Goal: Task Accomplishment & Management: Use online tool/utility

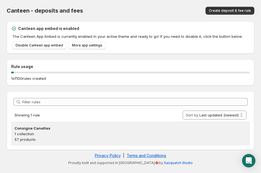
click at [43, 125] on div "Consigne Canettes 1 collection 57 products" at bounding box center [130, 133] width 239 height 23
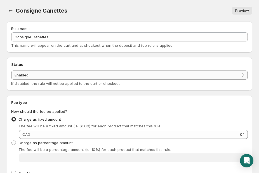
click at [32, 75] on select "Enabled Disabled" at bounding box center [129, 74] width 236 height 9
click at [32, 58] on div "Status Status Enabled Disabled Enabled If disabled, the rule will not be applie…" at bounding box center [129, 74] width 245 height 34
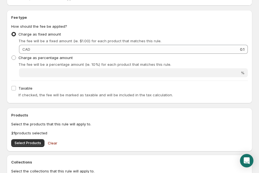
scroll to position [88, 0]
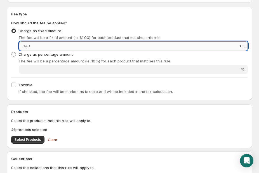
click at [171, 45] on input "0.1" at bounding box center [140, 45] width 216 height 9
click at [244, 45] on input "0.1" at bounding box center [140, 45] width 216 height 9
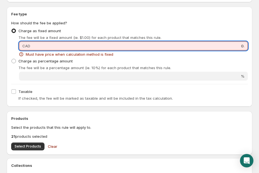
type input "0"
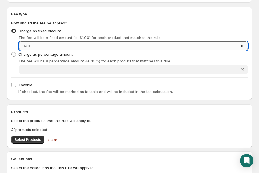
type input "1"
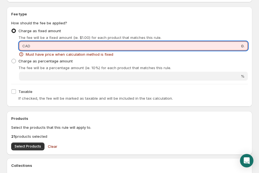
type input "0.1"
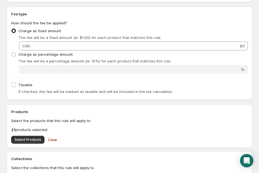
click at [219, 37] on div "The fee will be a fixed amount (ie. $1.00) for each product that matches this r…" at bounding box center [132, 38] width 229 height 6
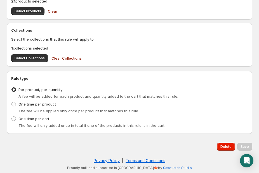
scroll to position [216, 0]
click at [56, 56] on span "Clear Collections" at bounding box center [66, 59] width 30 height 6
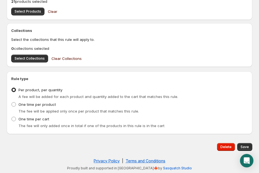
click at [50, 11] on span "Clear" at bounding box center [52, 12] width 9 height 6
click at [38, 57] on span "Select Collections" at bounding box center [30, 58] width 30 height 4
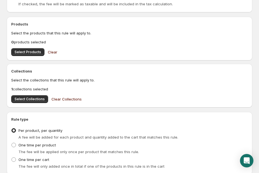
scroll to position [175, 0]
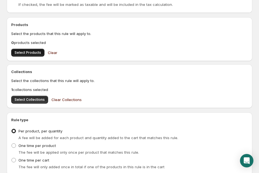
click at [31, 54] on span "Select Products" at bounding box center [28, 52] width 27 height 4
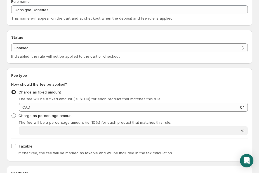
scroll to position [27, 0]
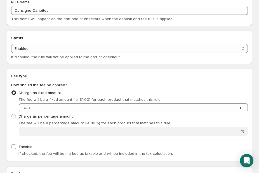
click at [13, 91] on span at bounding box center [13, 92] width 4 height 4
click at [12, 91] on input "Charge as fixed amount" at bounding box center [11, 90] width 0 height 0
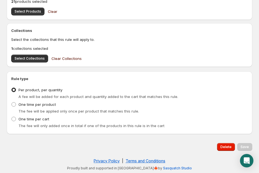
scroll to position [216, 0]
click at [245, 145] on div "Save" at bounding box center [244, 147] width 15 height 8
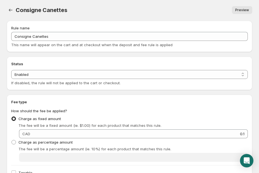
scroll to position [0, 0]
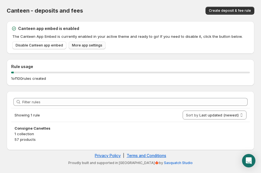
click at [82, 47] on span "More app settings" at bounding box center [87, 45] width 30 height 4
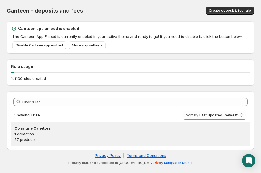
click at [52, 126] on h3 "Consigne Canettes" at bounding box center [131, 128] width 232 height 6
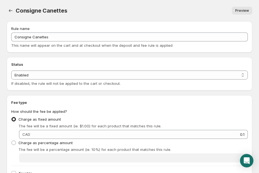
scroll to position [63, 0]
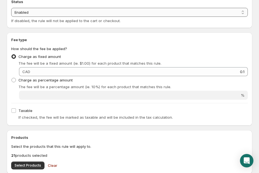
click at [41, 13] on select "Enabled Disabled" at bounding box center [129, 12] width 236 height 9
select select "deactive"
click at [11, 8] on select "Enabled Disabled" at bounding box center [129, 12] width 236 height 9
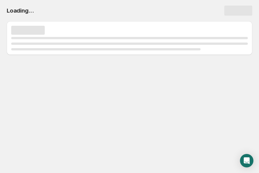
scroll to position [0, 0]
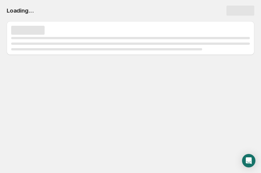
click at [167, 10] on div "Loading..." at bounding box center [131, 11] width 248 height 10
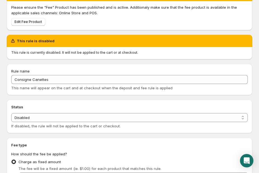
scroll to position [33, 0]
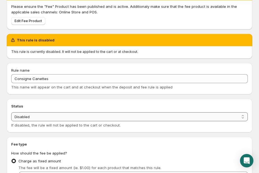
click at [40, 115] on select "Enabled Disabled" at bounding box center [129, 116] width 236 height 9
select select "active"
click at [11, 112] on select "Enabled Disabled" at bounding box center [129, 116] width 236 height 9
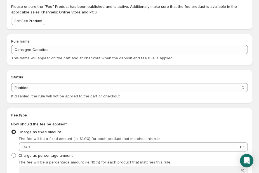
click at [13, 111] on div "Fee type How should the fee be applied? Charge as fixed amount The fee will be …" at bounding box center [129, 154] width 245 height 93
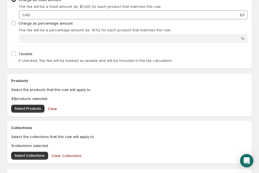
scroll to position [170, 0]
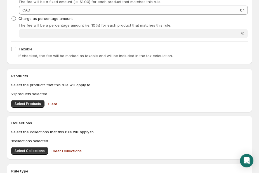
click at [53, 74] on h2 "Products" at bounding box center [129, 76] width 236 height 6
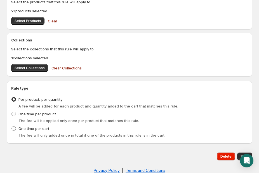
scroll to position [262, 0]
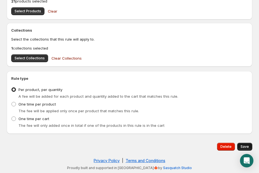
click at [245, 142] on button "Save" at bounding box center [244, 146] width 15 height 8
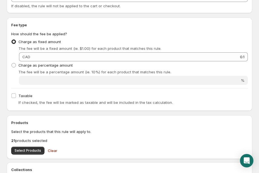
scroll to position [0, 0]
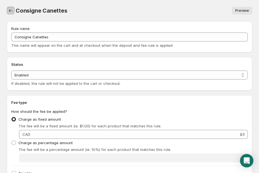
click at [12, 10] on icon "Settings" at bounding box center [11, 11] width 6 height 6
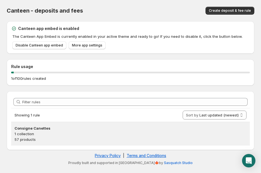
click at [27, 128] on h3 "Consigne Canettes" at bounding box center [131, 128] width 232 height 6
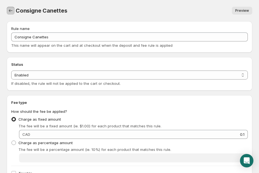
click at [13, 11] on button "Settings" at bounding box center [11, 11] width 8 height 8
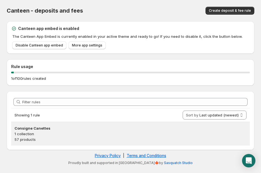
click at [99, 136] on p "1 collection" at bounding box center [131, 134] width 232 height 6
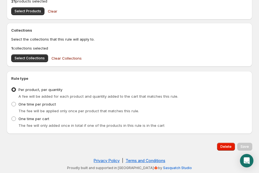
scroll to position [216, 0]
click at [98, 108] on div "The fee will be applied only once per product that matches this rule." at bounding box center [132, 111] width 229 height 6
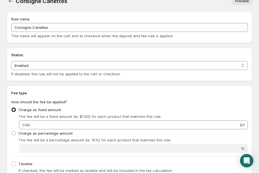
scroll to position [0, 0]
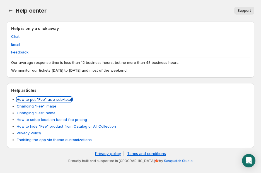
click at [66, 98] on link "How to put "Fee" as a sub-total" at bounding box center [44, 99] width 55 height 4
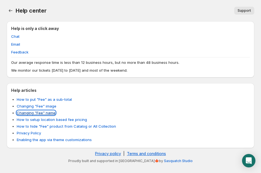
click at [52, 114] on link "Changing "Fee" name" at bounding box center [36, 112] width 39 height 4
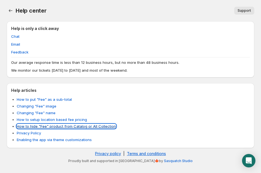
click at [106, 127] on link "How to hide "Fee" product from Catalog or All Collection" at bounding box center [66, 126] width 99 height 4
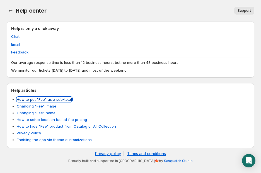
click at [60, 100] on link "How to put "Fee" as a sub-total" at bounding box center [44, 99] width 55 height 4
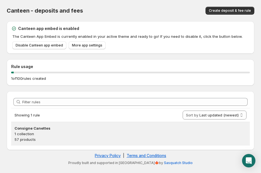
click at [55, 131] on p "1 collection" at bounding box center [131, 134] width 232 height 6
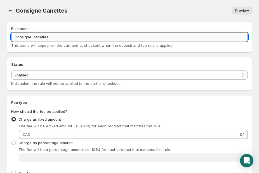
click at [52, 36] on input "Consigne Canettes" at bounding box center [129, 36] width 236 height 9
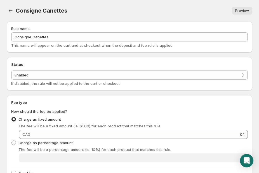
click at [78, 43] on span "This name will appear on the cart and at checkout when the deposit and fee rule…" at bounding box center [91, 45] width 161 height 4
click at [120, 43] on span "This name will appear on the cart and at checkout when the deposit and fee rule…" at bounding box center [91, 45] width 161 height 4
click at [171, 44] on div "This name will appear on the cart and at checkout when the deposit and fee rule…" at bounding box center [129, 45] width 236 height 6
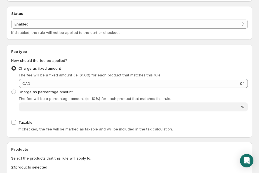
scroll to position [54, 0]
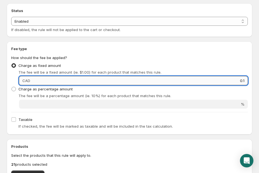
click at [203, 83] on input "0.1" at bounding box center [140, 80] width 216 height 9
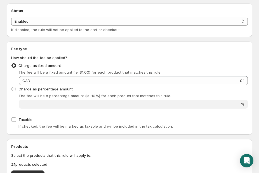
click at [216, 43] on div "Fee type How should the fee be applied? Charge as fixed amount The fee will be …" at bounding box center [129, 87] width 245 height 93
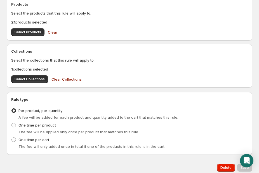
scroll to position [196, 0]
click at [28, 35] on button "Select Products" at bounding box center [27, 32] width 33 height 8
click at [141, 95] on div "Rule type Type of rule Per product, per quantity A fee will be added for each p…" at bounding box center [129, 123] width 245 height 63
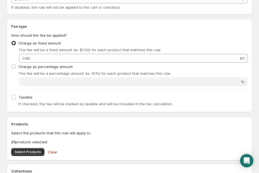
scroll to position [76, 0]
click at [106, 98] on div "Taxable If checked, the fee will be marked as taxable and will be included in t…" at bounding box center [129, 100] width 236 height 15
click at [32, 101] on div "If checked, the fee will be marked as taxable and will be included in the tax c…" at bounding box center [132, 104] width 229 height 6
click at [28, 99] on span "Taxable" at bounding box center [25, 97] width 14 height 4
click at [16, 99] on input "Taxable" at bounding box center [13, 97] width 4 height 4
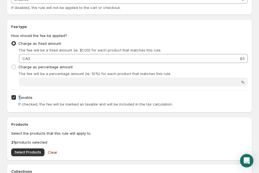
drag, startPoint x: 22, startPoint y: 92, endPoint x: 20, endPoint y: 97, distance: 5.5
click at [20, 97] on div "Fee type How should the fee be applied? Charge as fixed amount The fee will be …" at bounding box center [129, 66] width 236 height 84
click at [20, 97] on span "Taxable" at bounding box center [25, 97] width 14 height 4
click at [16, 97] on input "Taxable" at bounding box center [13, 97] width 4 height 4
checkbox input "false"
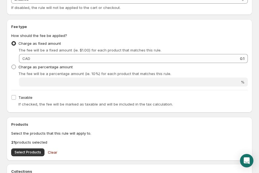
click at [46, 67] on span "Charge as percentage amount" at bounding box center [45, 67] width 54 height 4
click at [12, 65] on input "Charge as percentage amount" at bounding box center [11, 65] width 0 height 0
radio input "true"
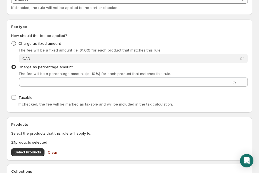
click at [30, 45] on span "Charge as fixed amount" at bounding box center [39, 44] width 42 height 6
click at [12, 41] on input "Charge as fixed amount" at bounding box center [11, 41] width 0 height 0
radio input "true"
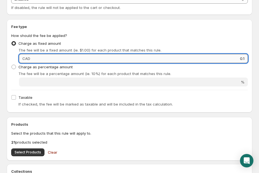
click at [211, 54] on input "0.1" at bounding box center [140, 58] width 216 height 9
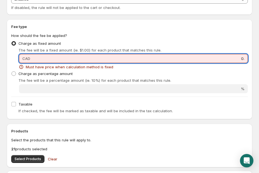
type input "0"
click at [220, 55] on input "Fixed amount" at bounding box center [140, 58] width 216 height 9
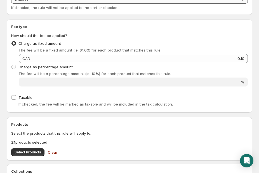
type input "0.1"
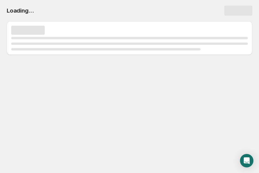
scroll to position [0, 0]
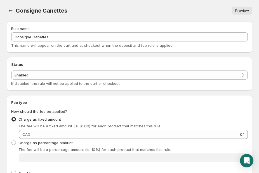
click at [166, 17] on div "Consigne Canettes. This page is ready Consigne Canettes Preview More actions Pr…" at bounding box center [129, 10] width 245 height 21
click at [237, 9] on span "Preview" at bounding box center [242, 10] width 14 height 4
